Goal: Information Seeking & Learning: Check status

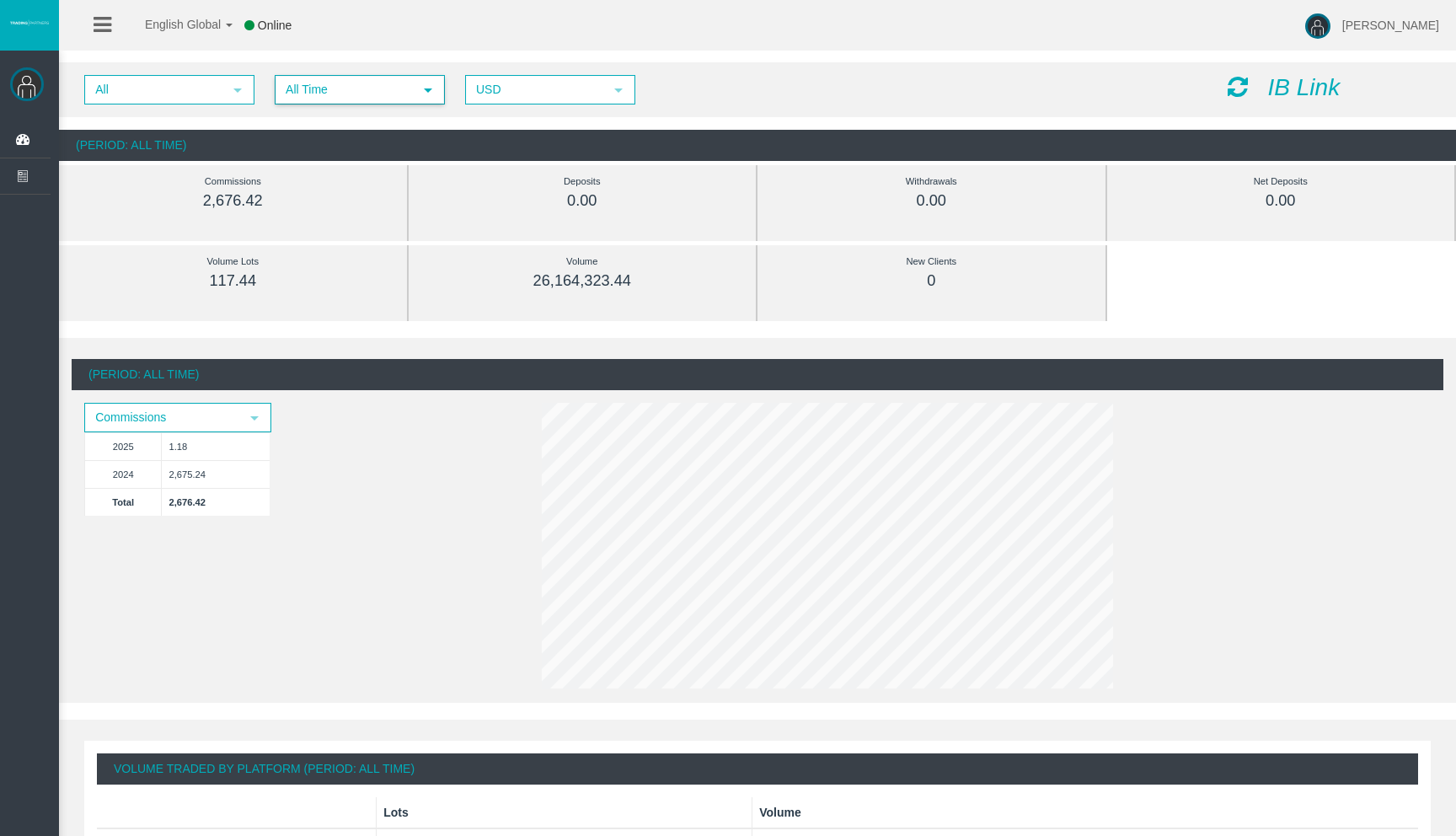
click at [412, 91] on span "All Time" at bounding box center [345, 89] width 137 height 26
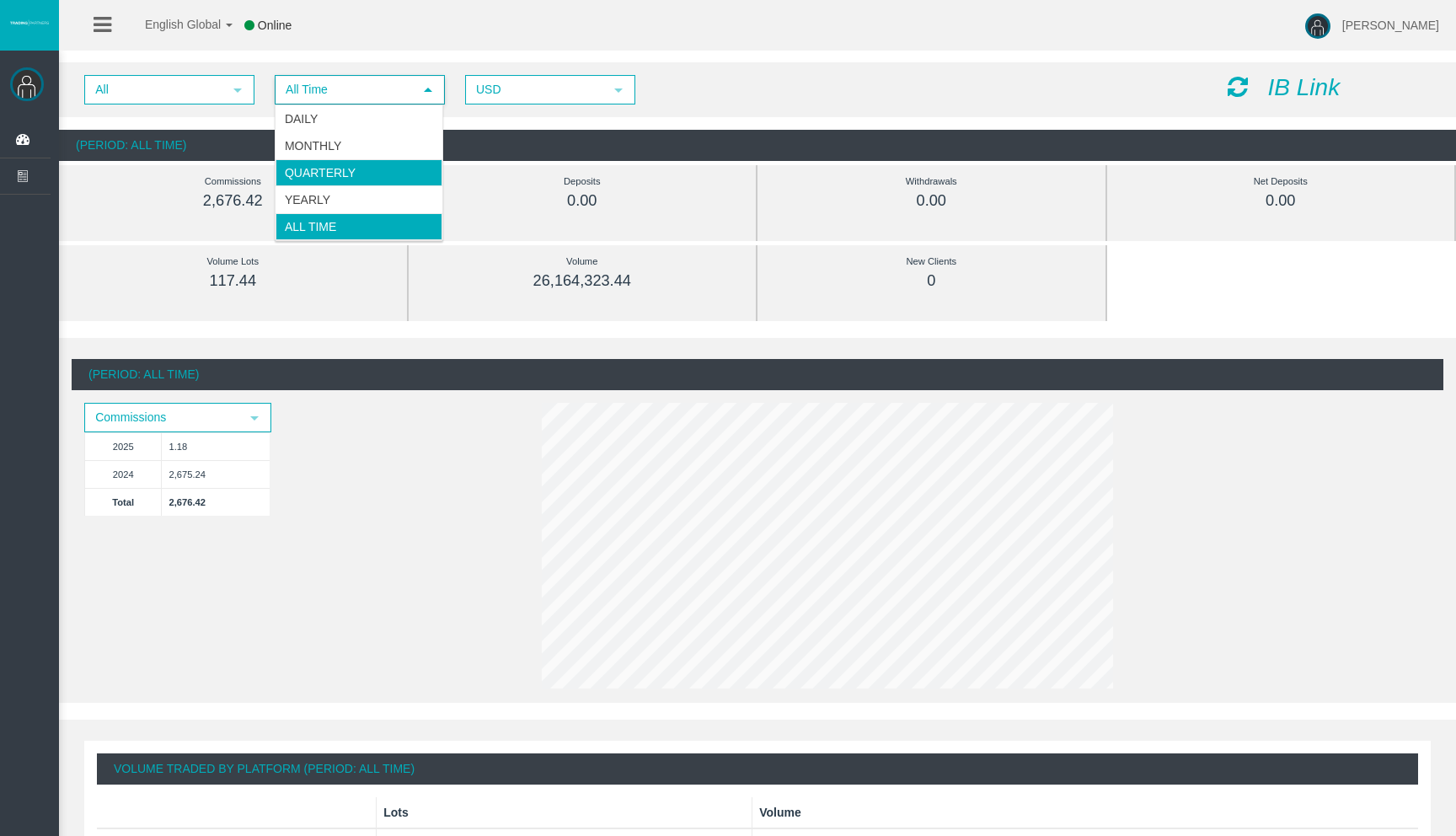
click at [382, 182] on li "Quarterly" at bounding box center [359, 172] width 167 height 27
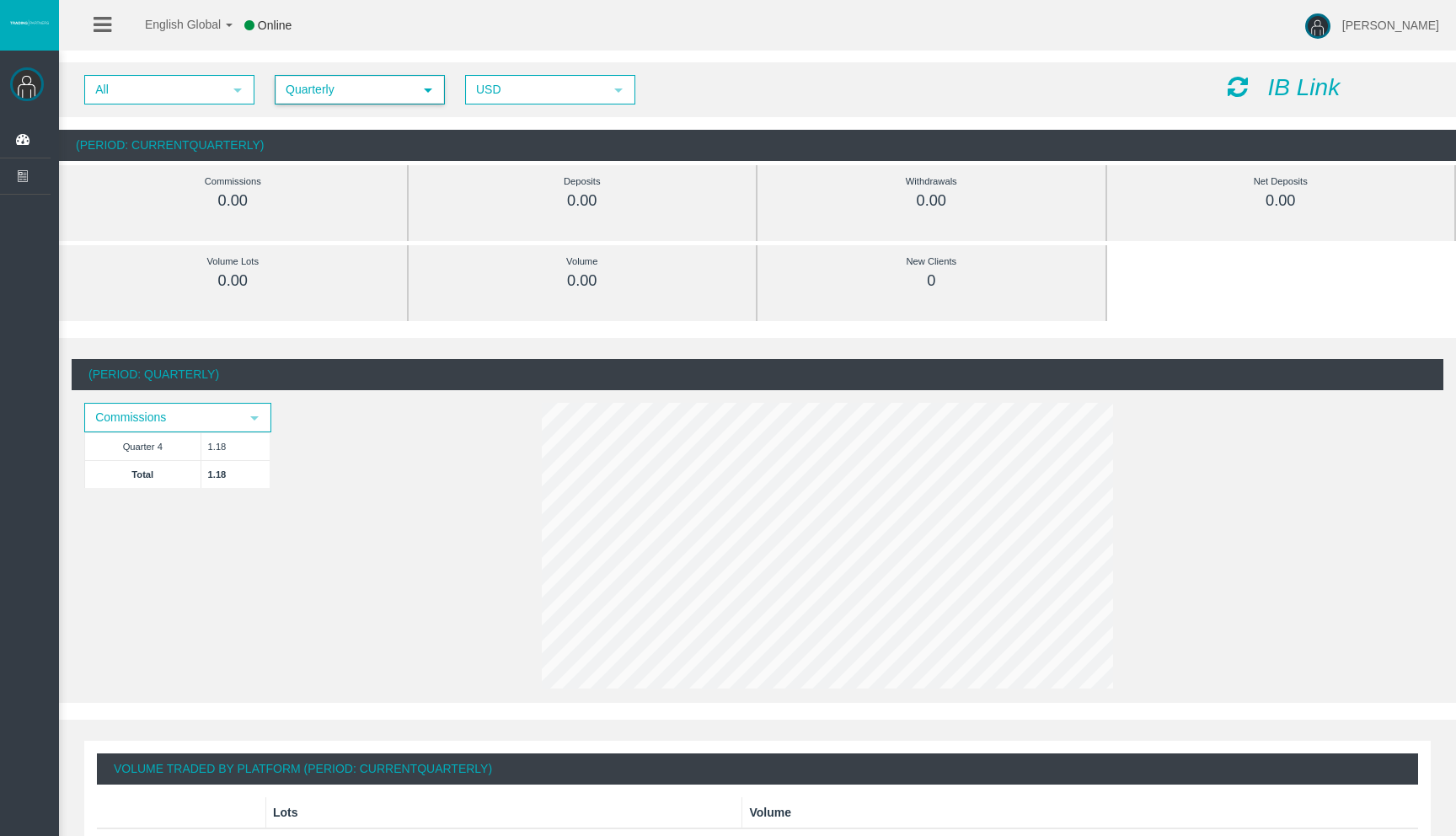
click at [398, 96] on span "Quarterly" at bounding box center [345, 89] width 137 height 26
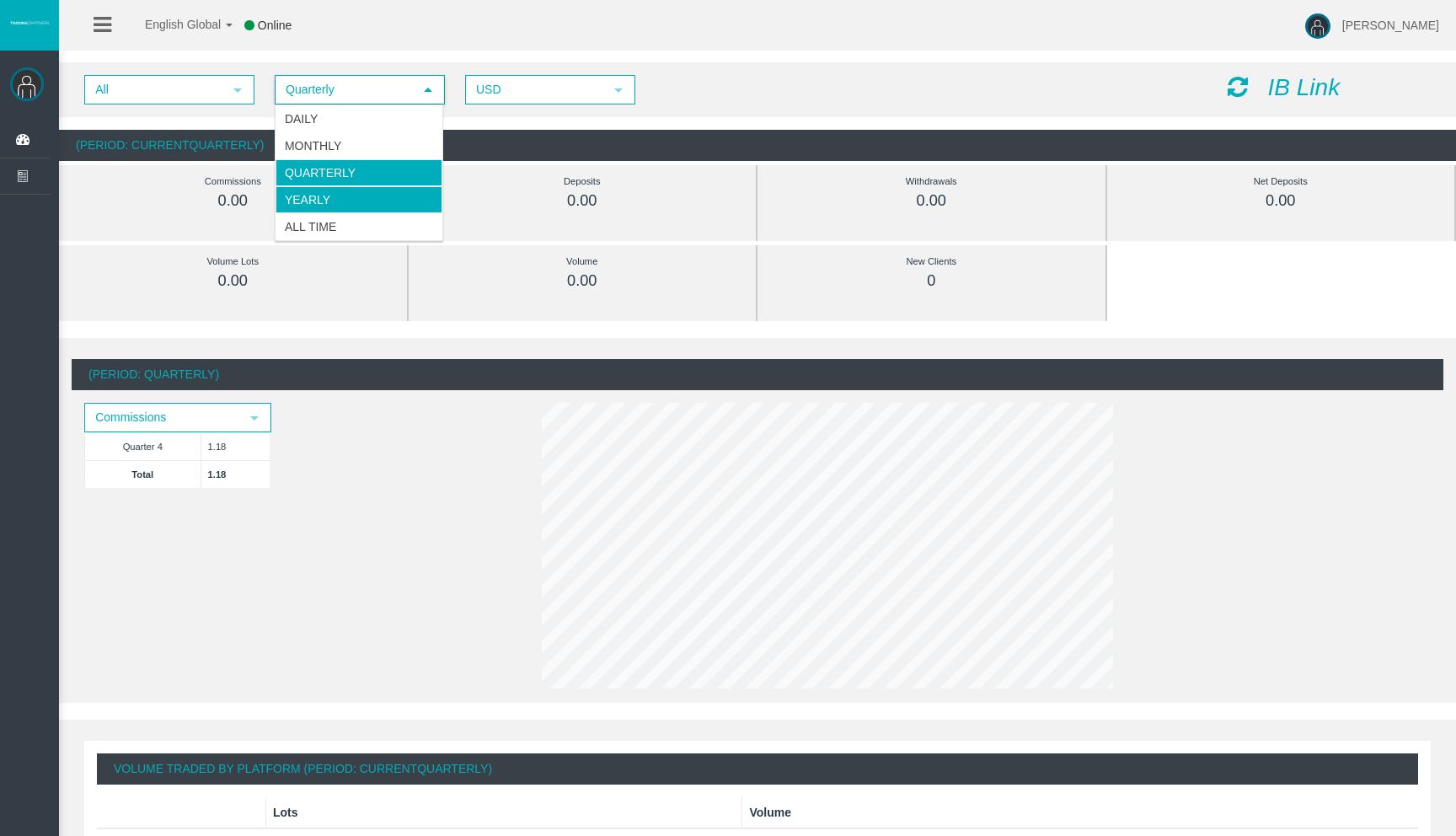
click at [382, 200] on li "Yearly" at bounding box center [359, 199] width 167 height 27
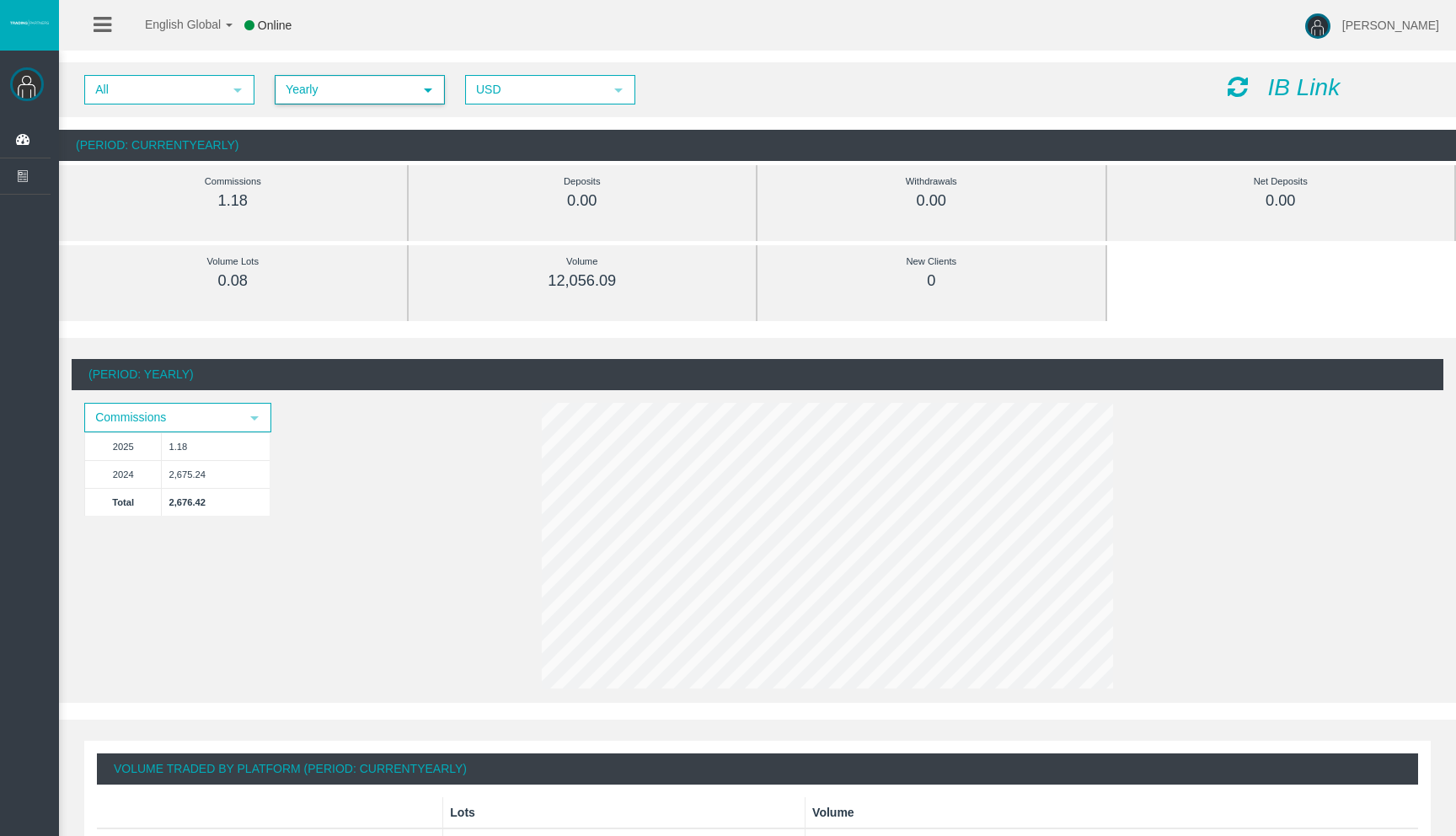
click at [397, 88] on span "Yearly" at bounding box center [345, 89] width 137 height 26
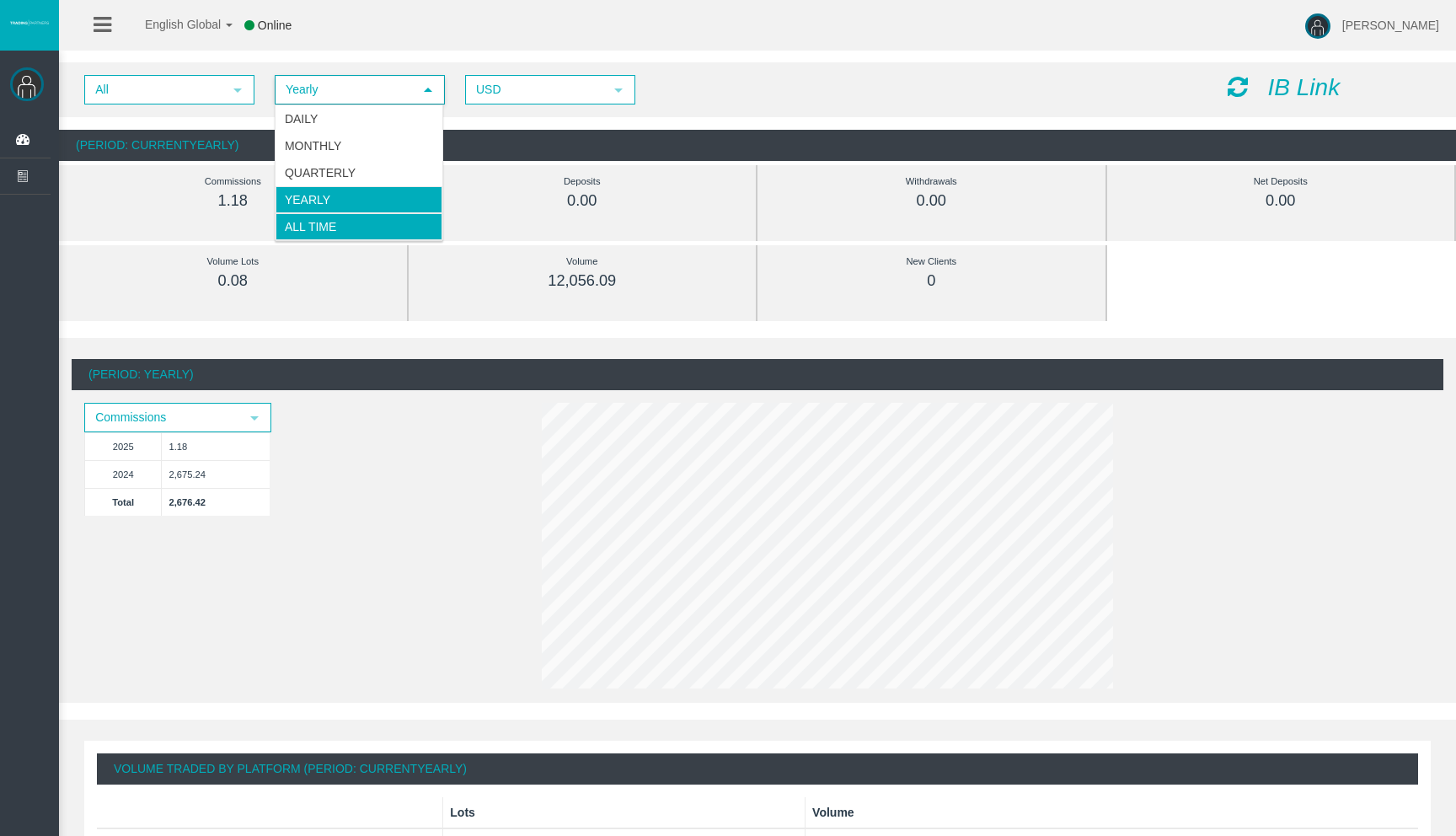
click at [367, 229] on li "All Time" at bounding box center [359, 226] width 167 height 27
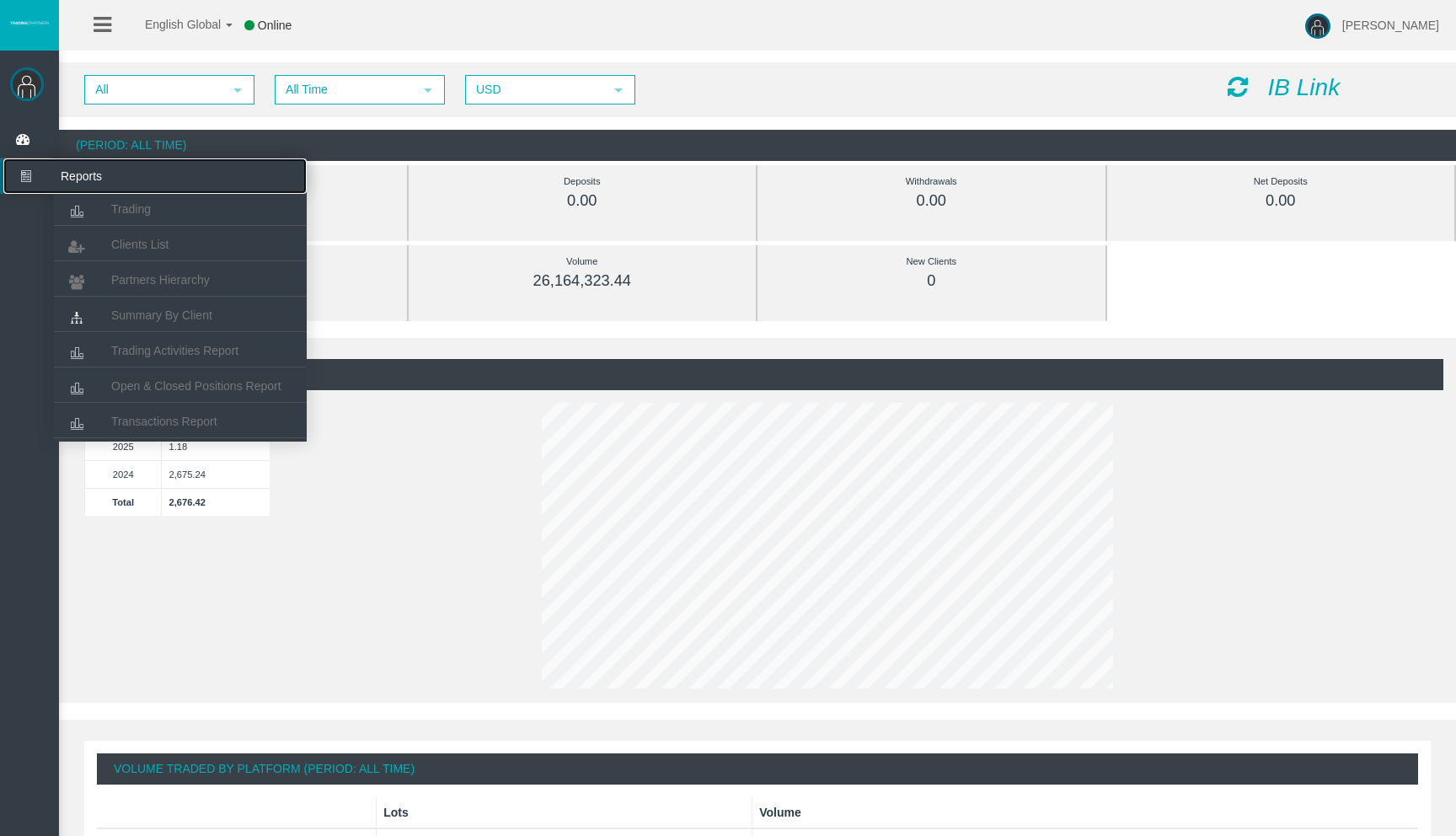
click at [11, 160] on icon at bounding box center [25, 176] width 45 height 35
click at [142, 242] on span "Clients List" at bounding box center [140, 244] width 57 height 13
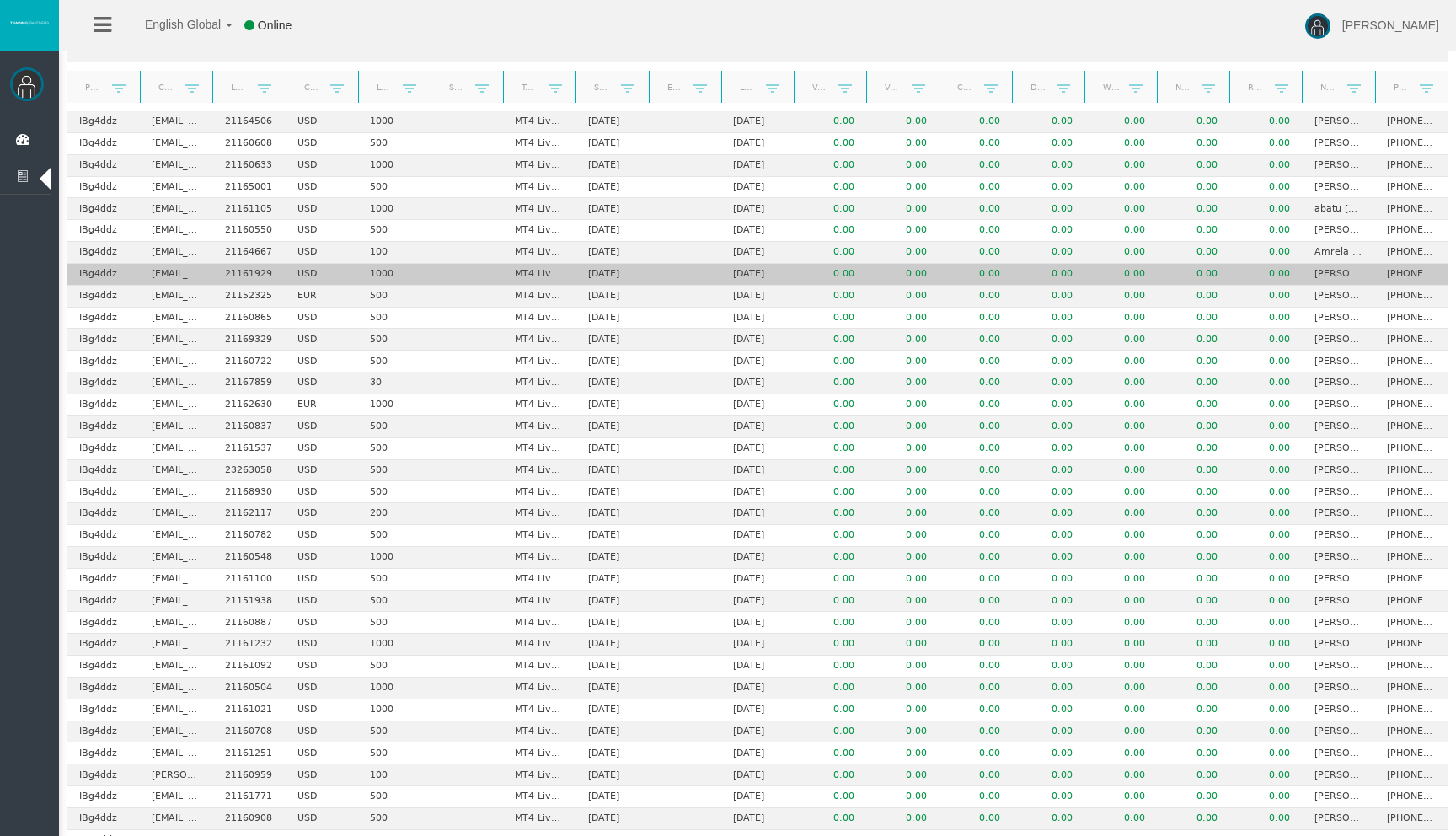
scroll to position [577, 0]
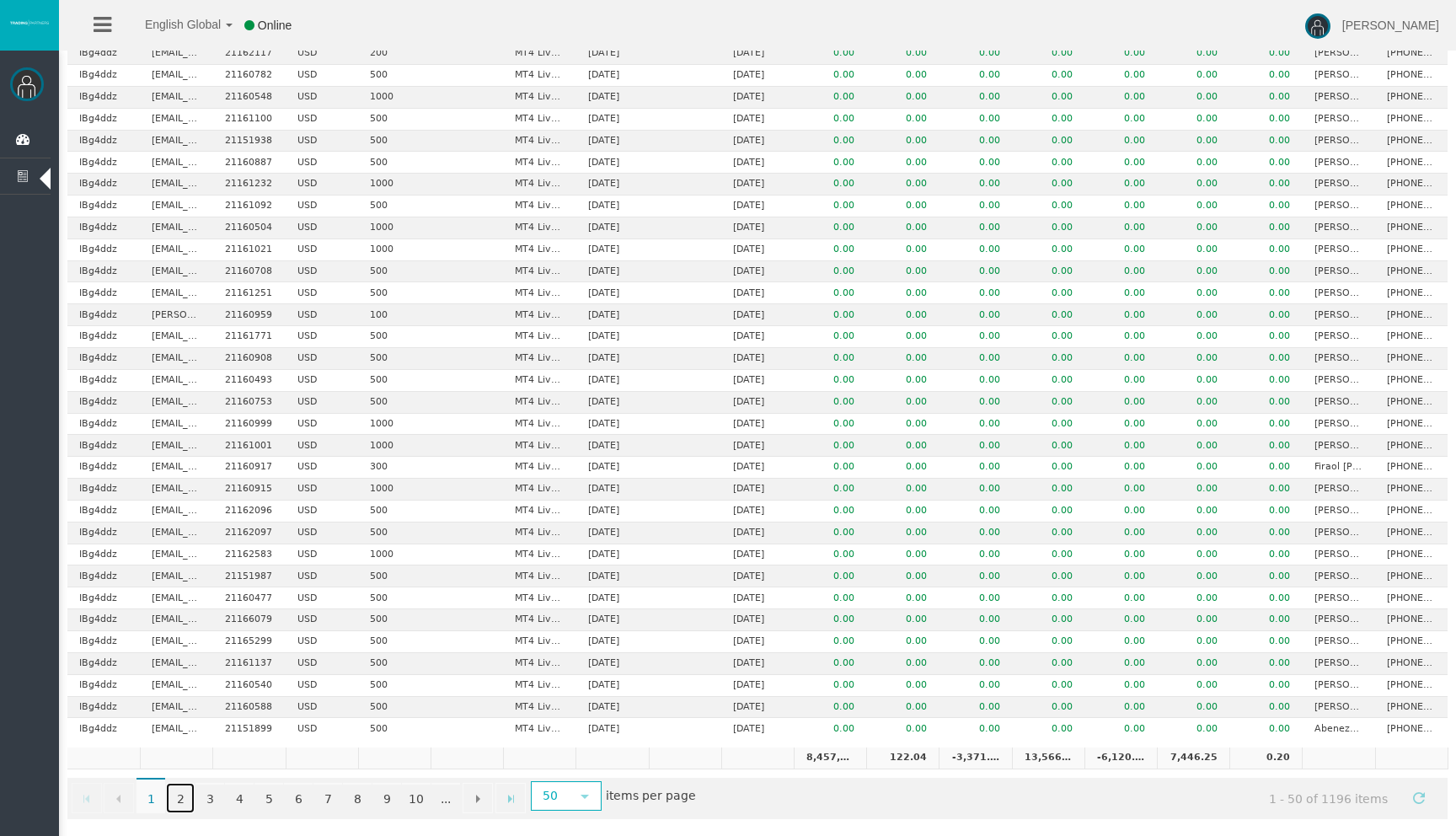
click at [186, 794] on link "2" at bounding box center [180, 797] width 29 height 31
click at [204, 795] on link "3" at bounding box center [210, 797] width 29 height 31
click at [218, 795] on span "3" at bounding box center [210, 795] width 29 height 35
click at [234, 794] on link "4" at bounding box center [239, 797] width 29 height 31
click at [264, 790] on link "5" at bounding box center [269, 797] width 29 height 31
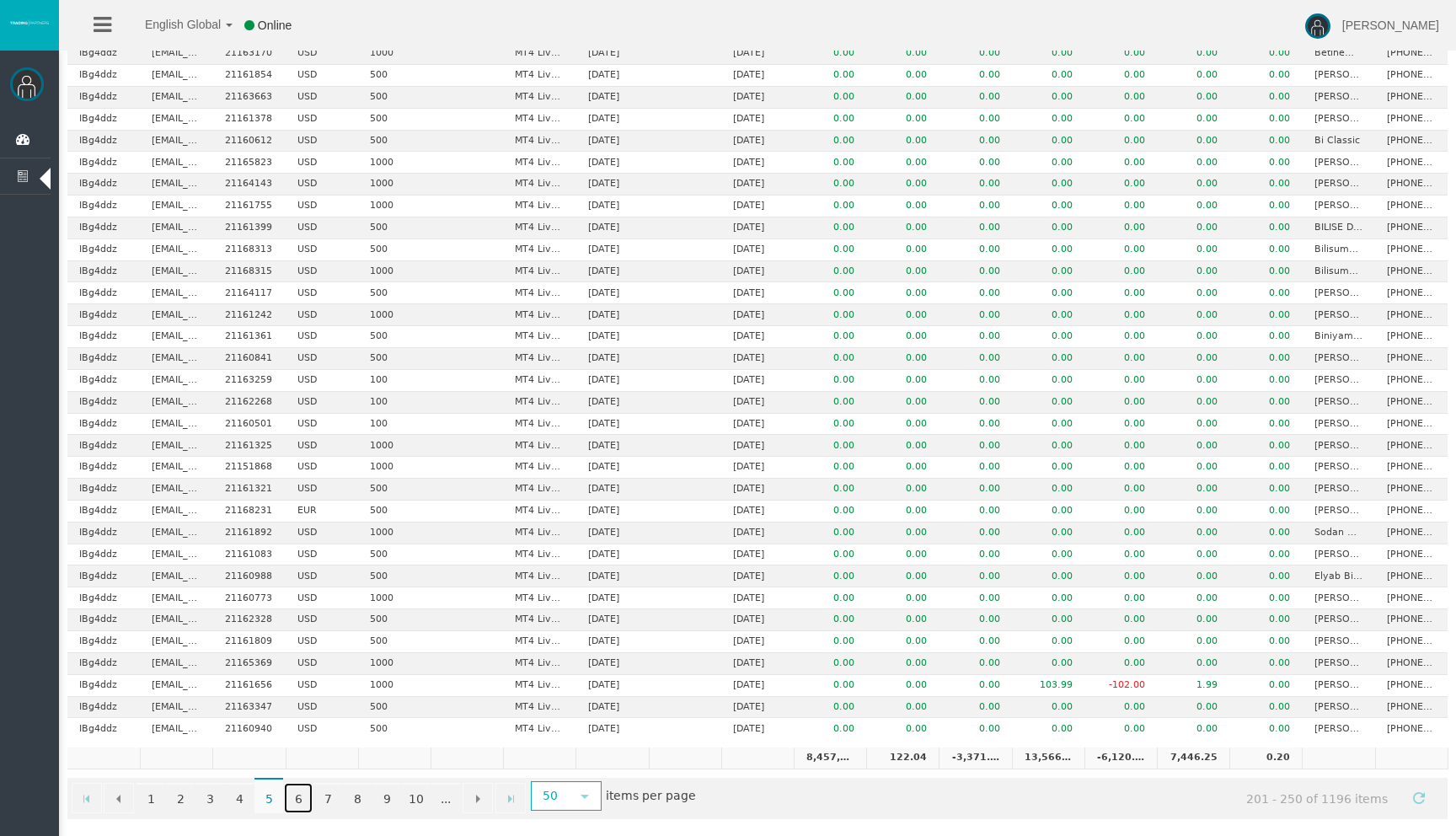
click at [299, 794] on link "6" at bounding box center [298, 797] width 29 height 31
click at [330, 792] on link "7" at bounding box center [327, 797] width 29 height 31
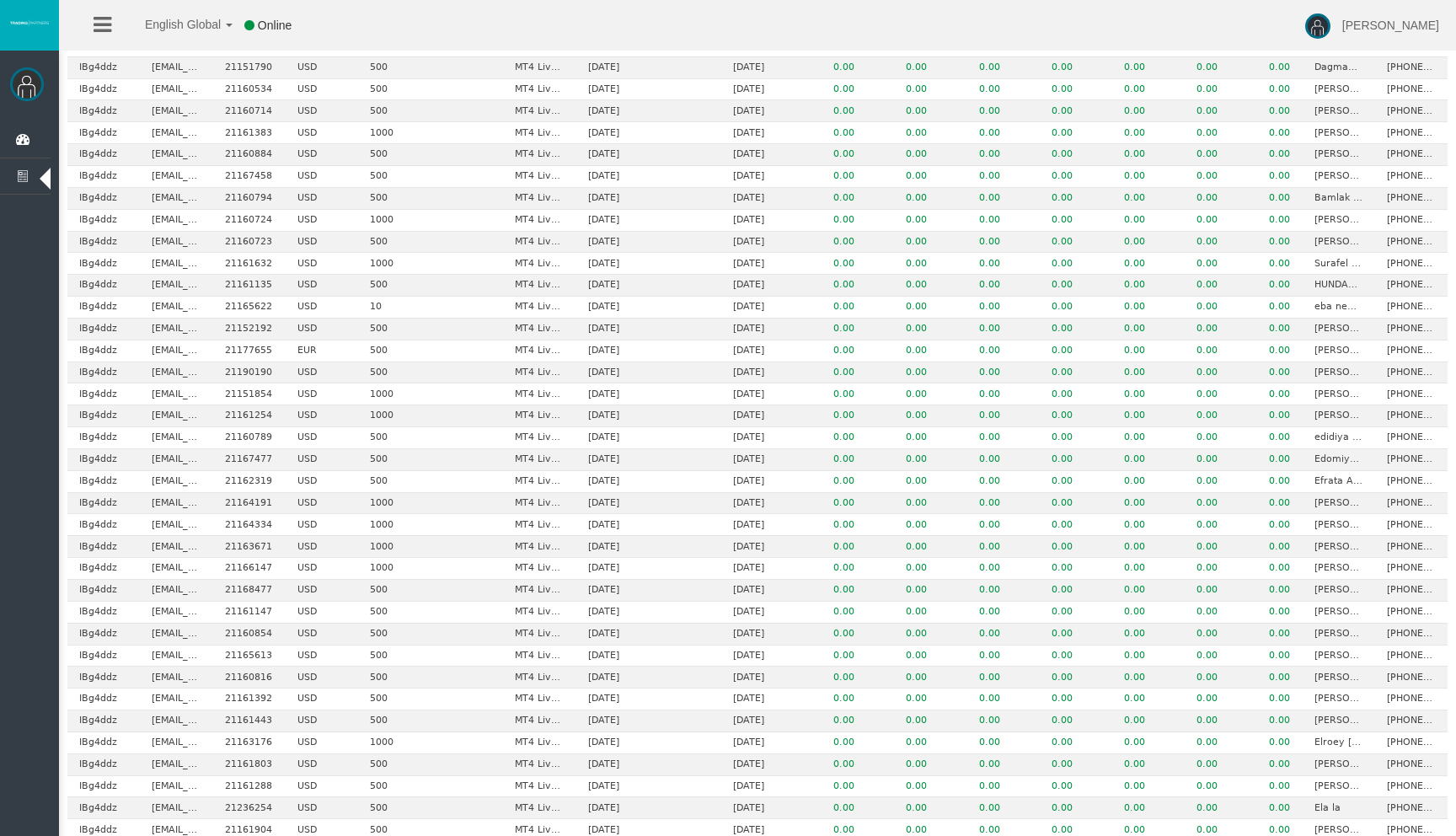
scroll to position [0, 0]
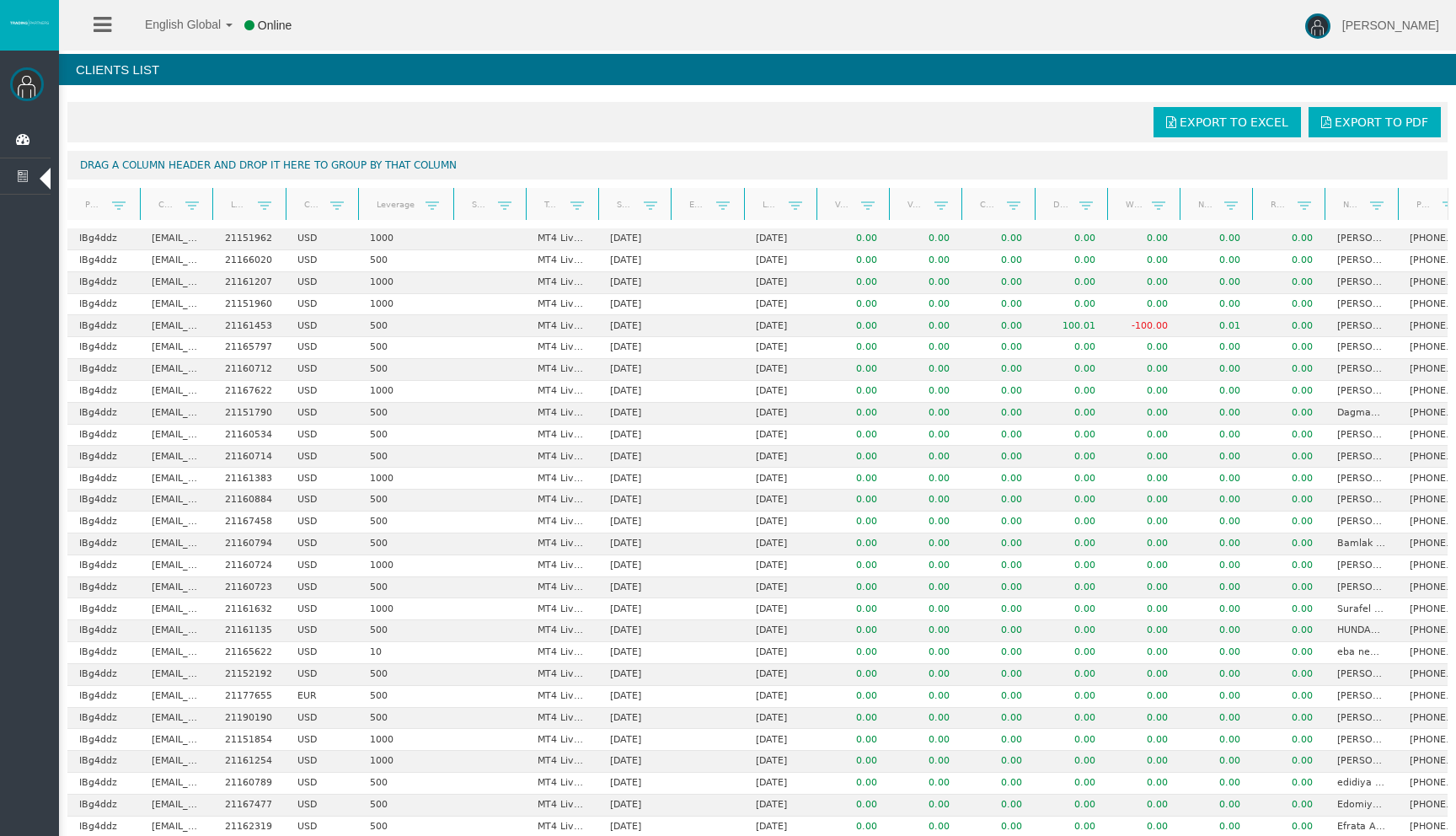
drag, startPoint x: 430, startPoint y: 205, endPoint x: 449, endPoint y: 211, distance: 19.9
click at [449, 211] on div "Partner code Client Login Currency Leverage Short Code Type Start Date End Date…" at bounding box center [758, 204] width 1381 height 32
